Goal: Book appointment/travel/reservation

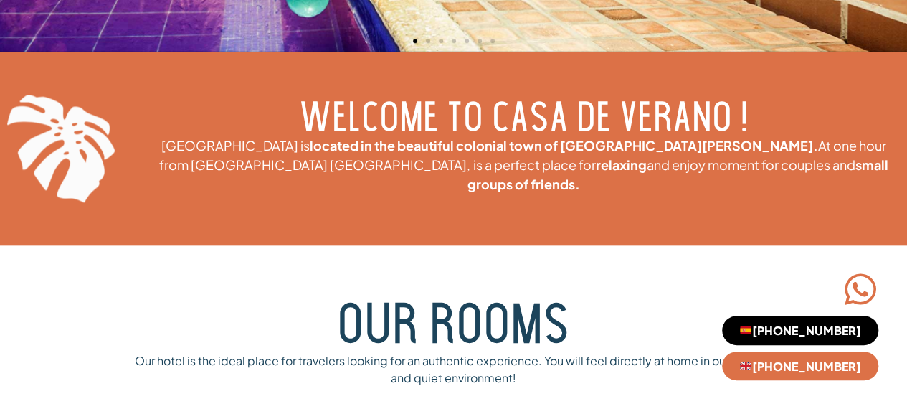
scroll to position [795, 0]
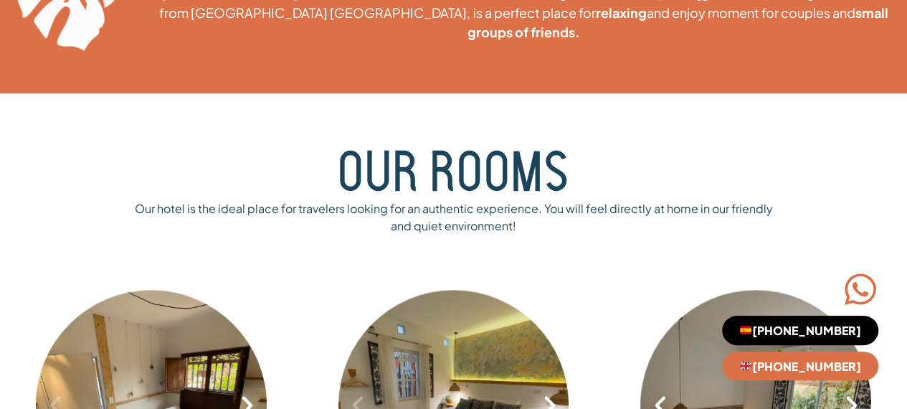
click at [791, 330] on span "[PHONE_NUMBER]" at bounding box center [800, 329] width 122 height 11
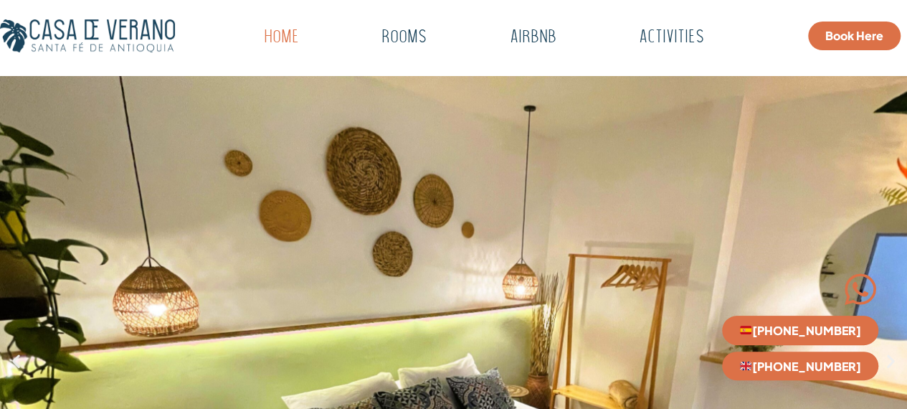
scroll to position [62, 0]
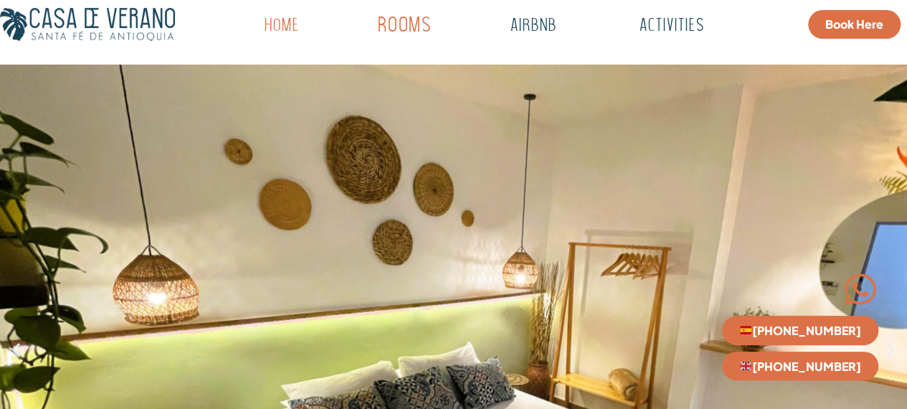
click at [411, 28] on link "Rooms" at bounding box center [404, 25] width 141 height 39
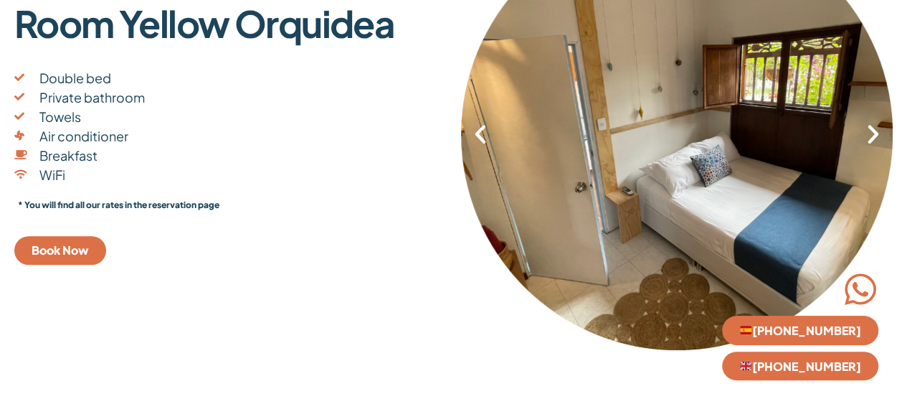
scroll to position [396, 0]
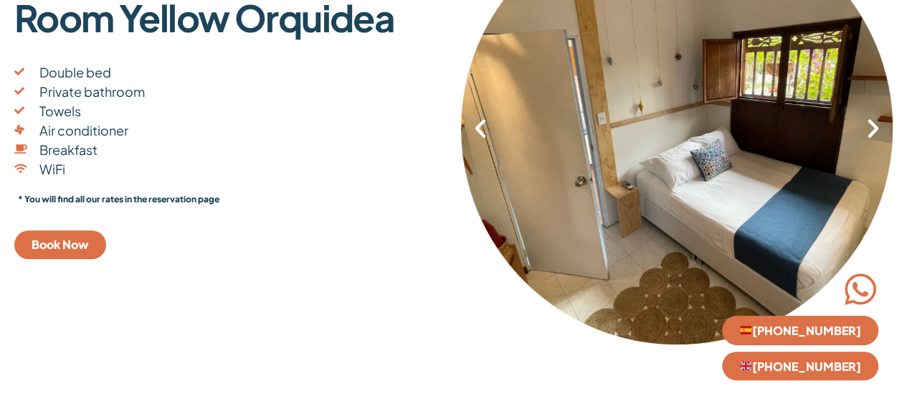
click at [61, 249] on span "Book Now" at bounding box center [60, 244] width 57 height 11
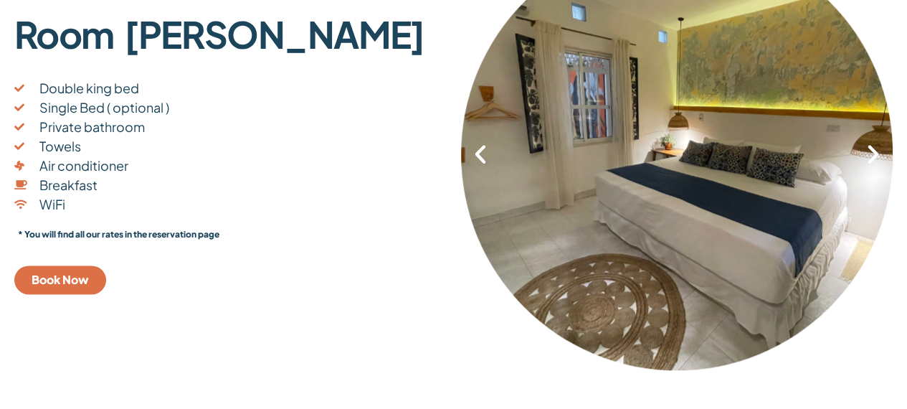
scroll to position [875, 0]
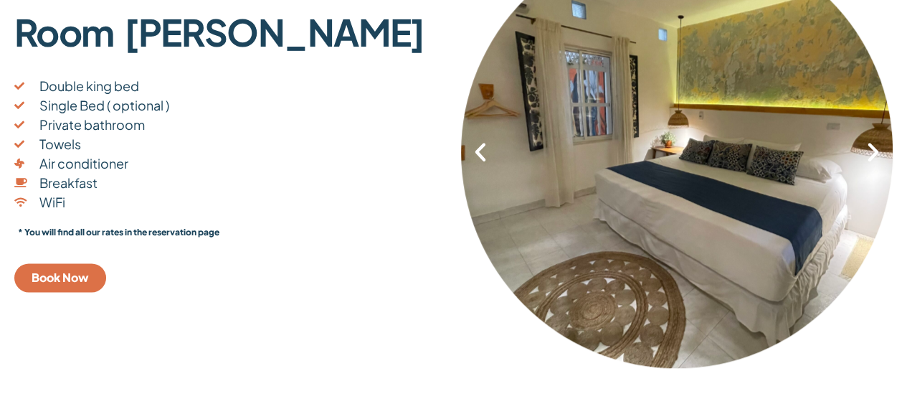
click at [75, 289] on link "Book Now" at bounding box center [60, 277] width 92 height 29
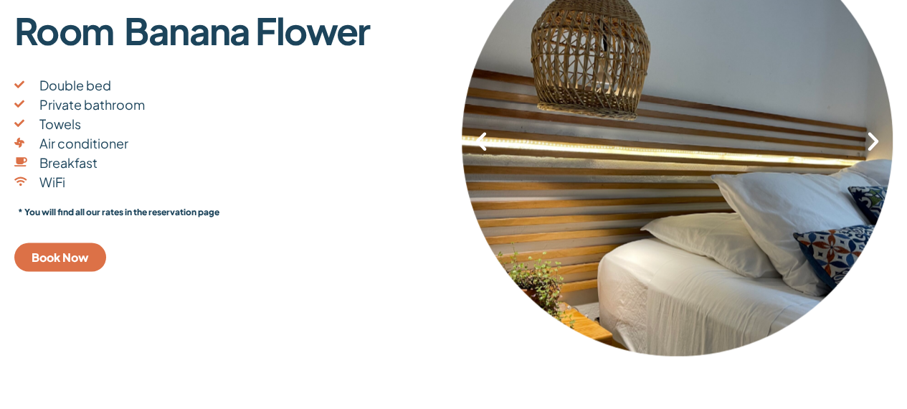
scroll to position [1391, 0]
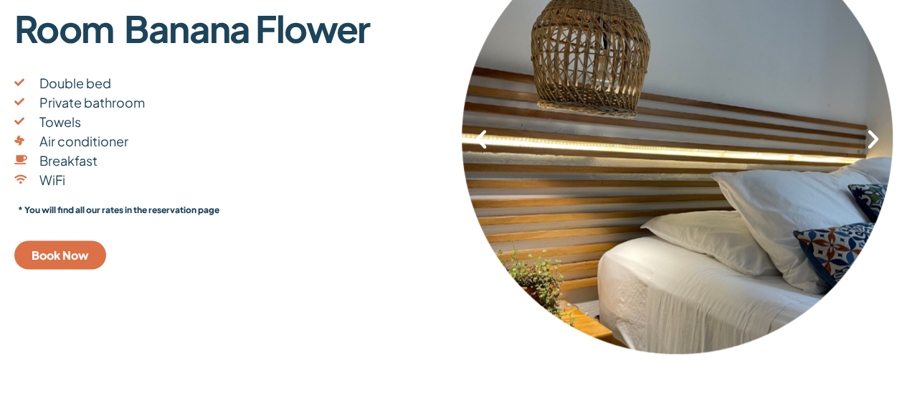
click at [65, 260] on span "Book Now" at bounding box center [60, 254] width 57 height 11
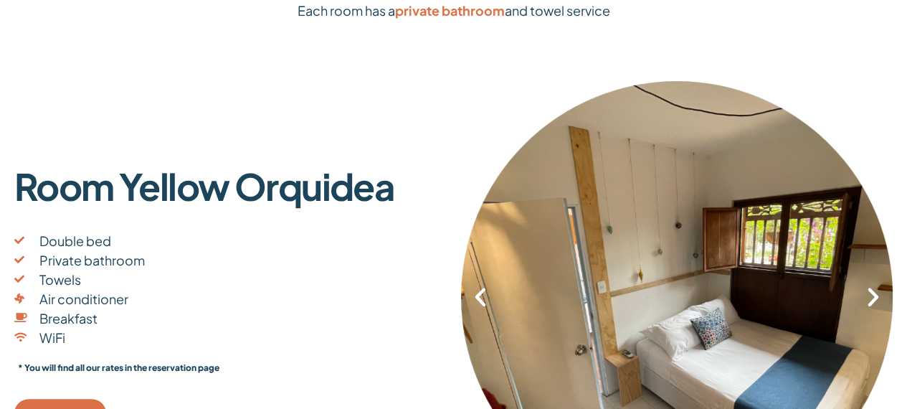
scroll to position [0, 0]
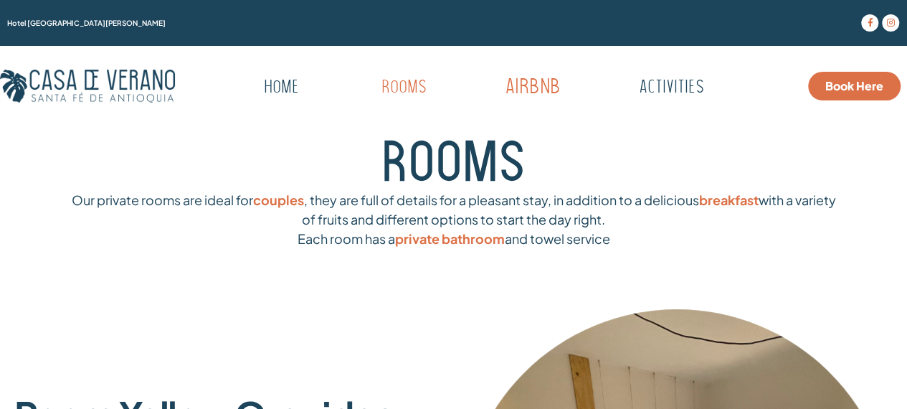
click at [518, 77] on link "Airbnb" at bounding box center [533, 87] width 142 height 39
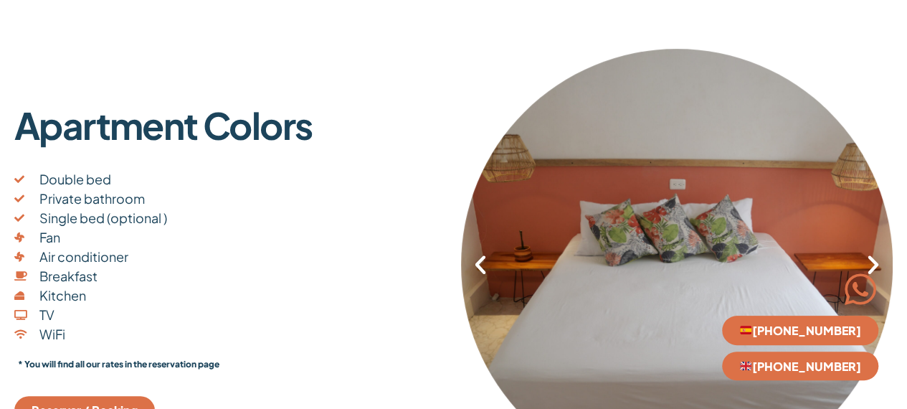
scroll to position [331, 0]
click at [489, 272] on icon "Previous slide" at bounding box center [480, 264] width 24 height 24
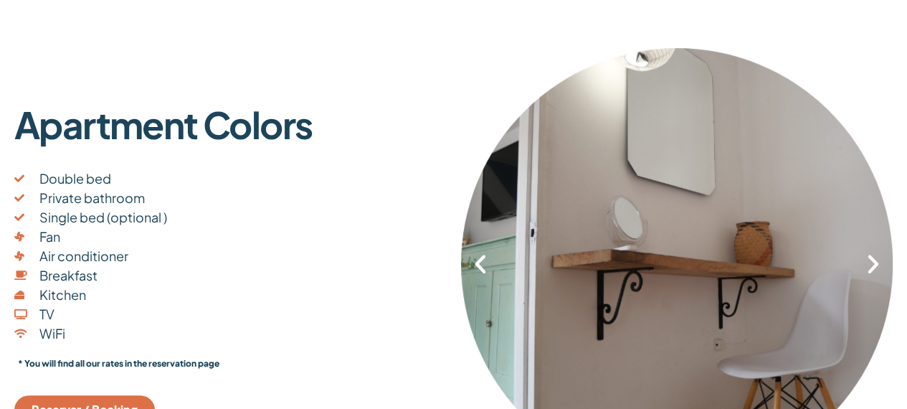
click at [489, 272] on icon "Previous slide" at bounding box center [480, 264] width 24 height 24
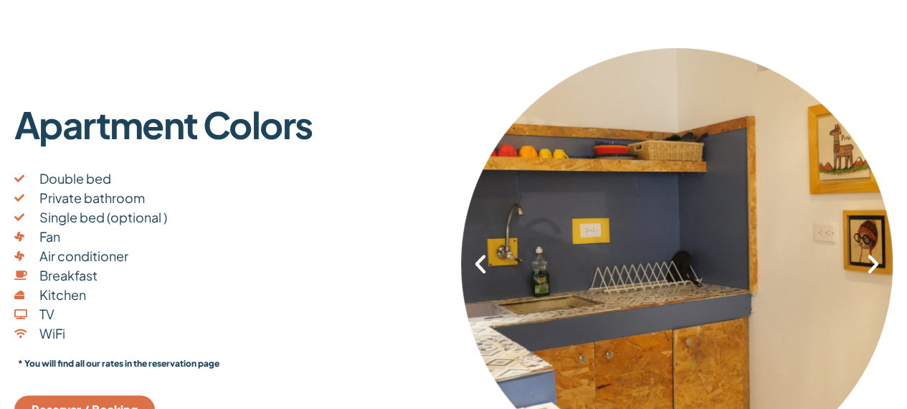
click at [489, 272] on icon "Previous slide" at bounding box center [480, 264] width 24 height 24
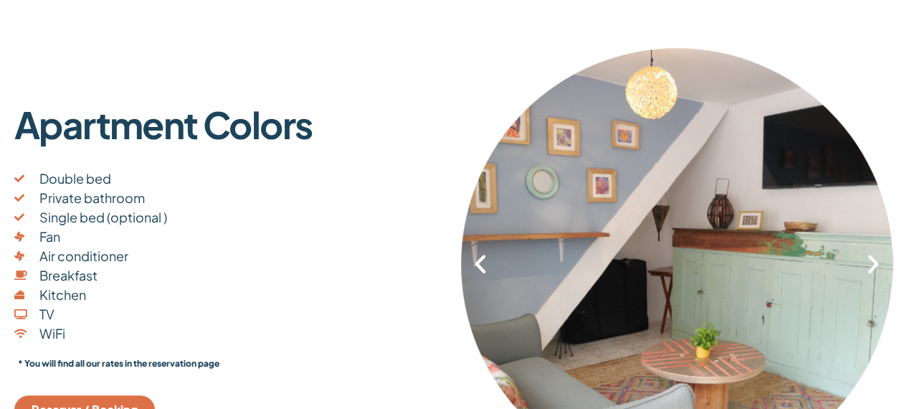
click at [489, 272] on icon "Previous slide" at bounding box center [480, 264] width 24 height 24
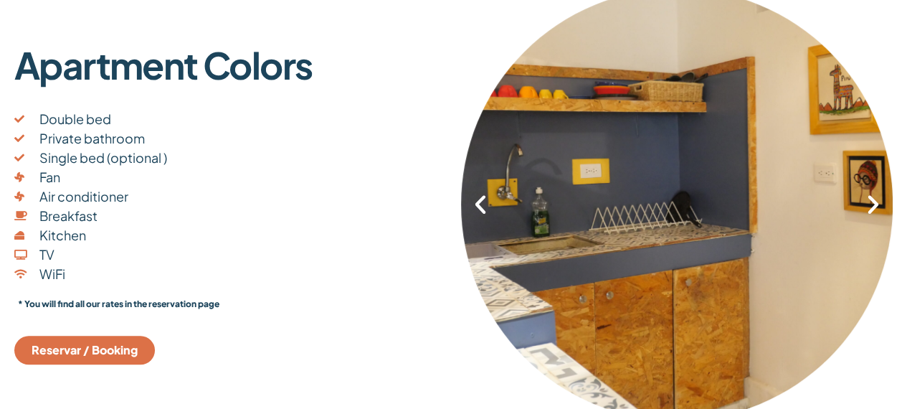
scroll to position [0, 0]
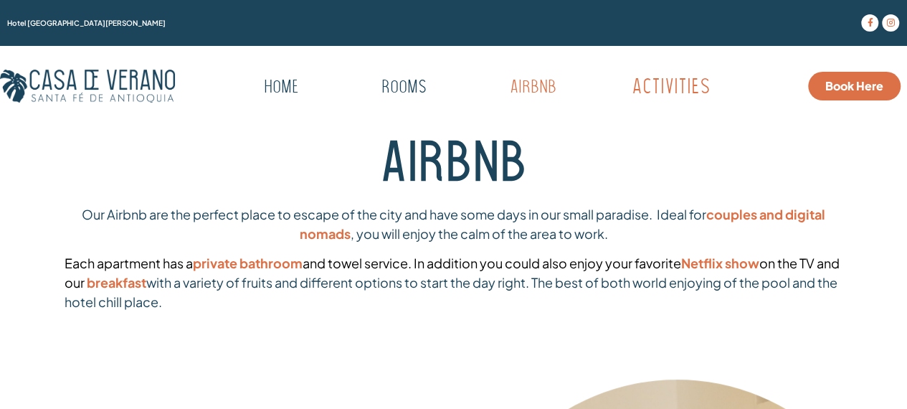
click at [674, 90] on link "Activities" at bounding box center [671, 87] width 164 height 39
